Goal: Contribute content: Contribute content

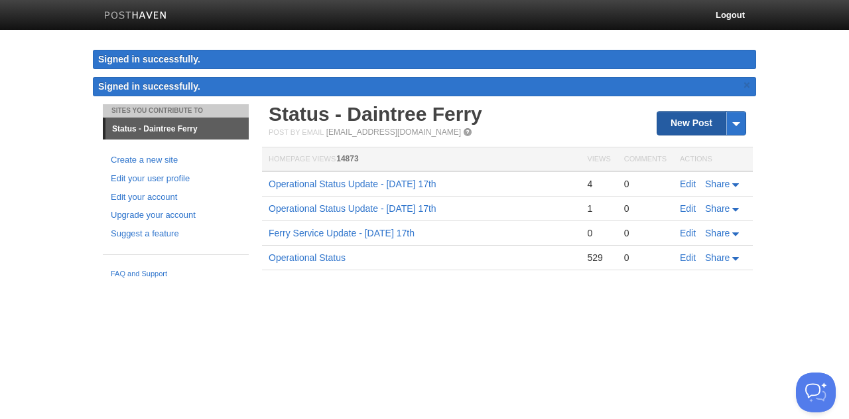
click at [668, 125] on link "New Post" at bounding box center [701, 122] width 88 height 23
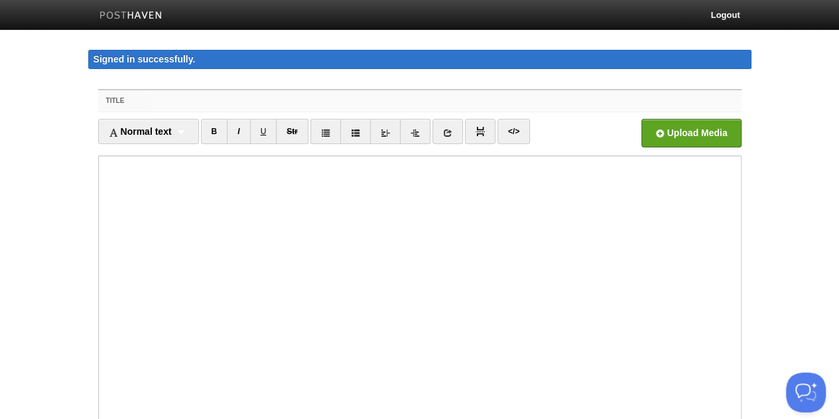
click at [216, 98] on input "Title" at bounding box center [446, 100] width 590 height 21
paste input "Operational Status Update - [DATE] 17th"
drag, startPoint x: 328, startPoint y: 98, endPoint x: 291, endPoint y: 92, distance: 37.5
click at [291, 98] on input "Operational Status Update - [DATE] 17th" at bounding box center [446, 100] width 590 height 21
click at [344, 101] on input "Operational Status Update - [DATE] 17th" at bounding box center [446, 100] width 590 height 21
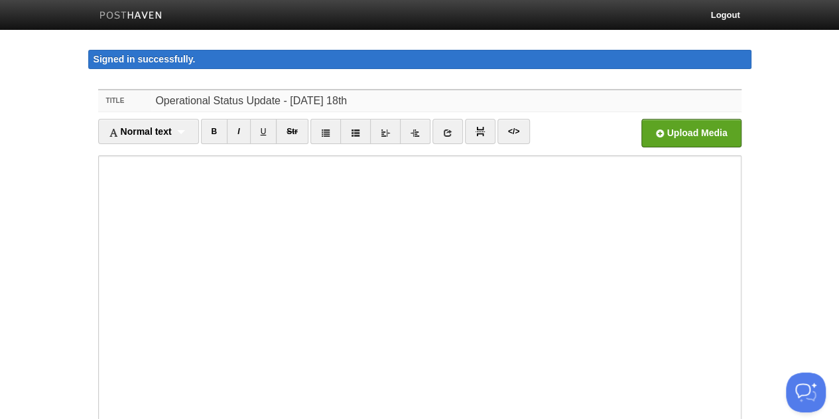
type input "Operational Status Update - [DATE] 18th"
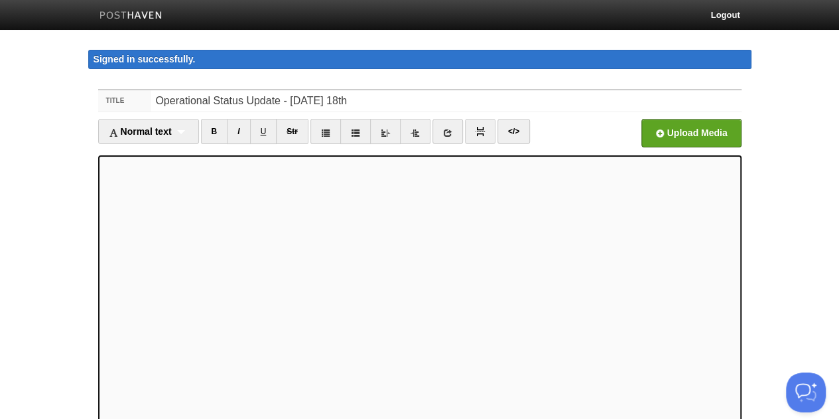
click at [778, 205] on body "Logout Signed in successfully. Signed in successfully. × Sites You Contribute T…" at bounding box center [419, 294] width 839 height 588
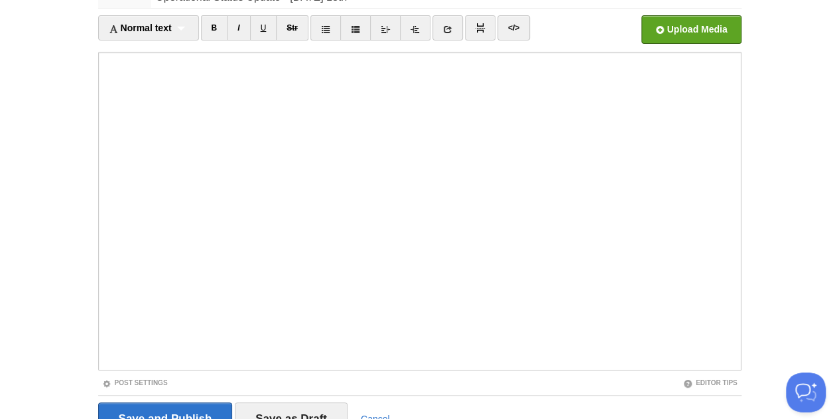
scroll to position [133, 0]
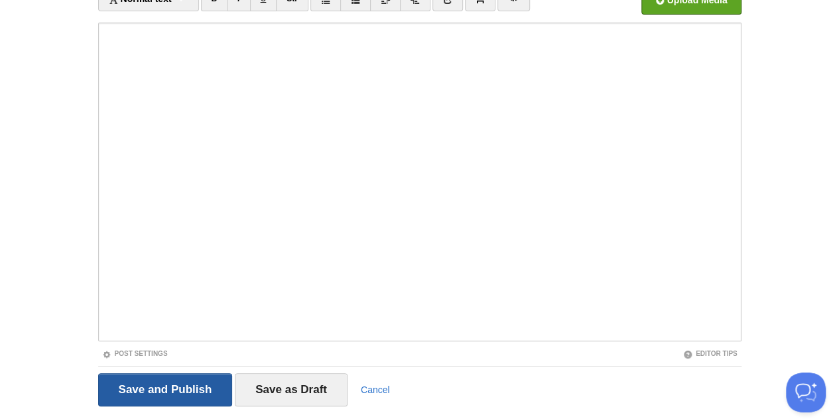
click at [172, 393] on input "Save and Publish" at bounding box center [165, 389] width 135 height 33
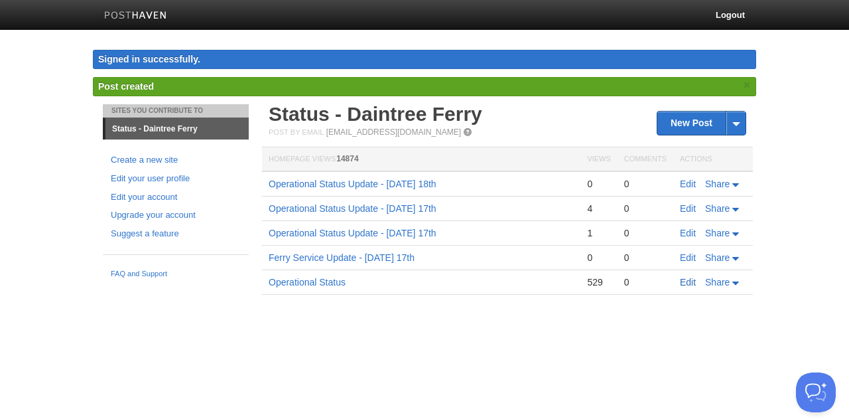
click at [687, 279] on link "Edit" at bounding box center [688, 282] width 16 height 11
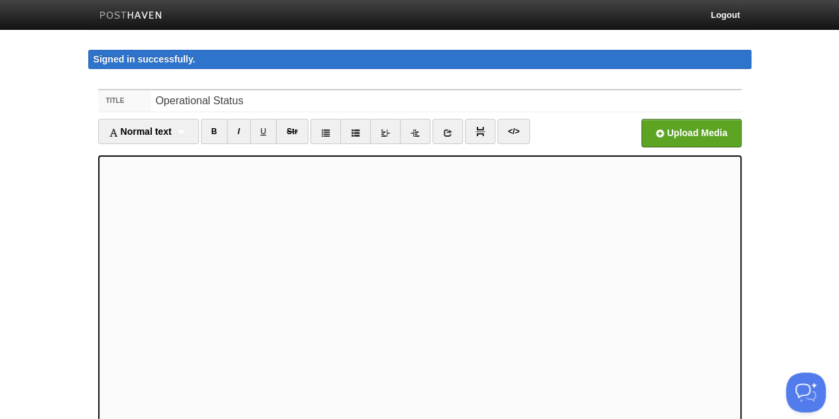
click at [123, 11] on img at bounding box center [131, 16] width 63 height 10
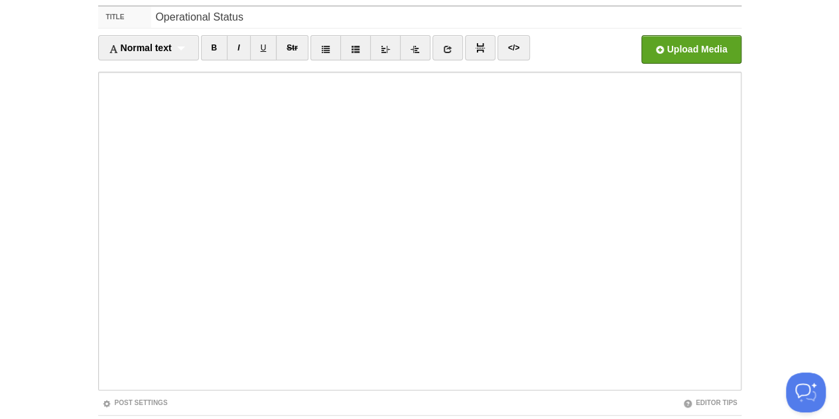
scroll to position [167, 0]
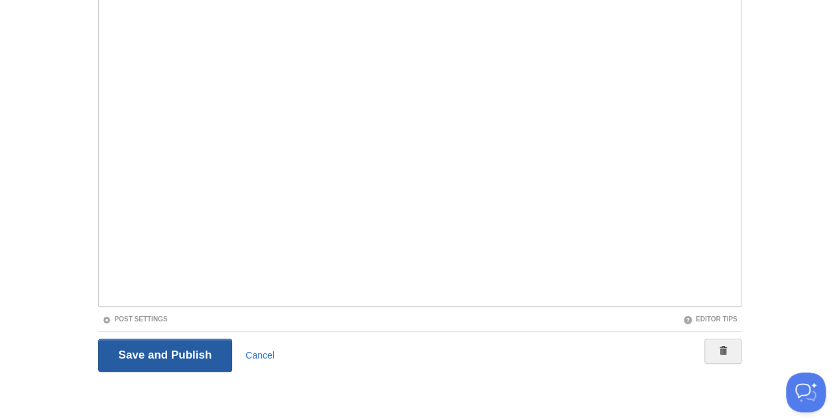
click at [141, 348] on input "Save and Publish" at bounding box center [165, 354] width 135 height 33
